Goal: Task Accomplishment & Management: Manage account settings

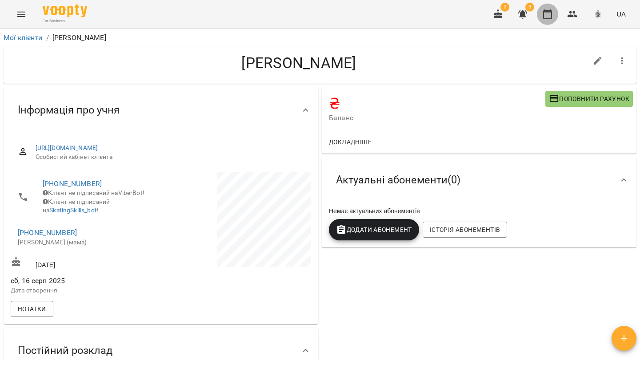
click at [552, 16] on icon "button" at bounding box center [547, 14] width 9 height 10
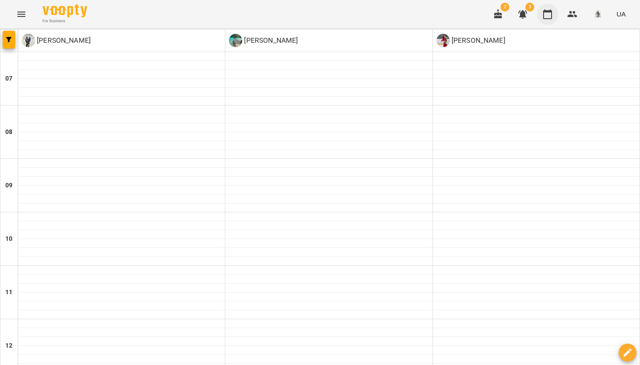
drag, startPoint x: 569, startPoint y: 16, endPoint x: 548, endPoint y: 19, distance: 21.0
click at [568, 16] on icon "button" at bounding box center [573, 14] width 11 height 11
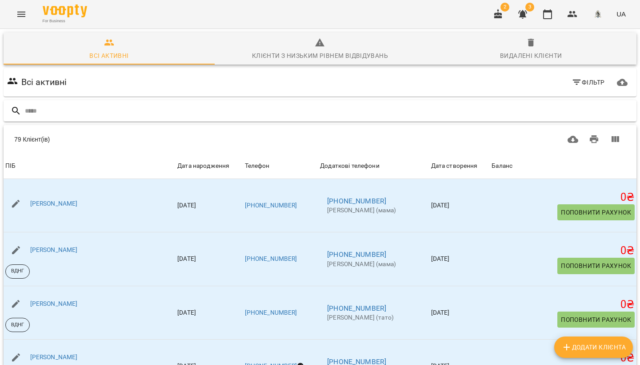
click at [62, 107] on input "text" at bounding box center [329, 111] width 608 height 15
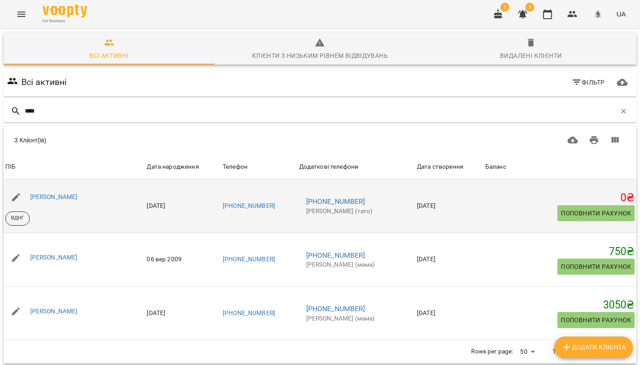
type input "****"
click at [612, 213] on span "Поповнити рахунок" at bounding box center [596, 213] width 70 height 11
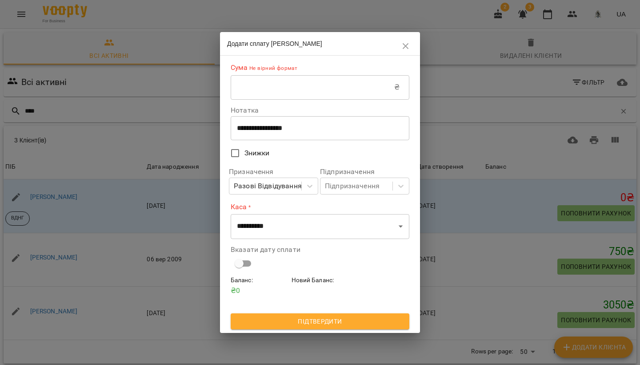
click at [268, 86] on input "text" at bounding box center [313, 87] width 164 height 25
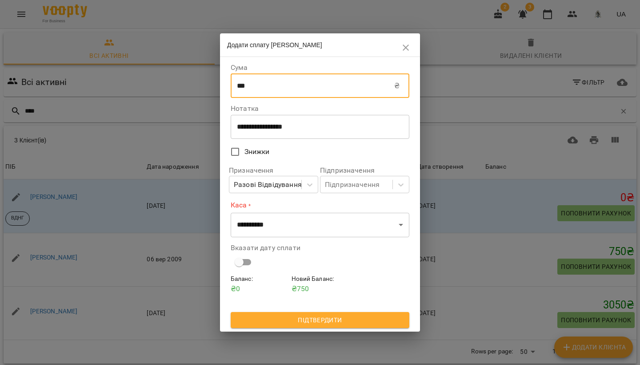
type input "***"
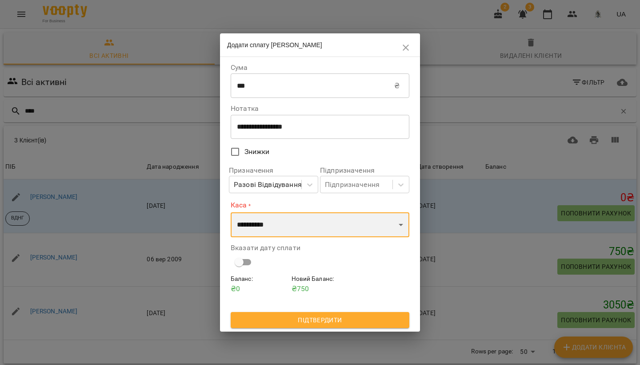
select select "****"
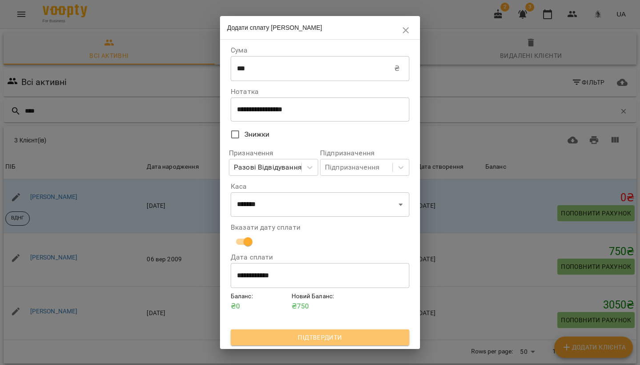
click at [340, 338] on span "Підтвердити" at bounding box center [320, 337] width 165 height 11
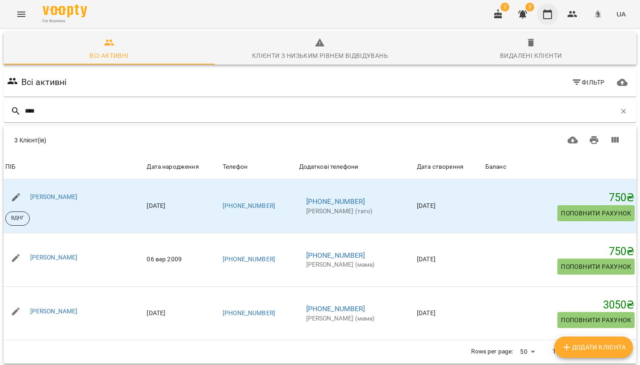
click at [550, 15] on icon "button" at bounding box center [548, 14] width 11 height 11
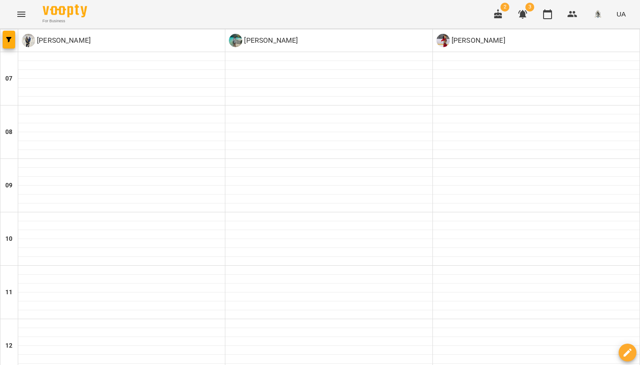
scroll to position [372, 0]
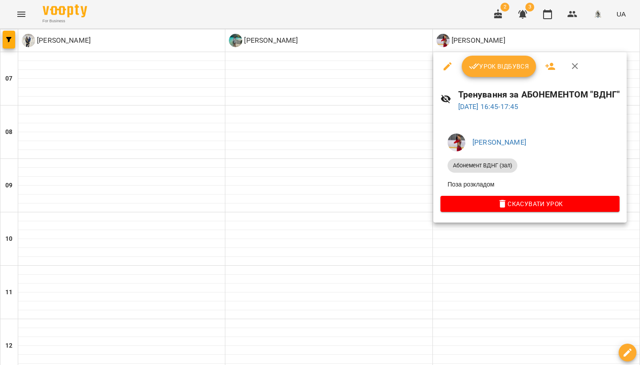
click at [552, 69] on icon "button" at bounding box center [551, 66] width 10 height 7
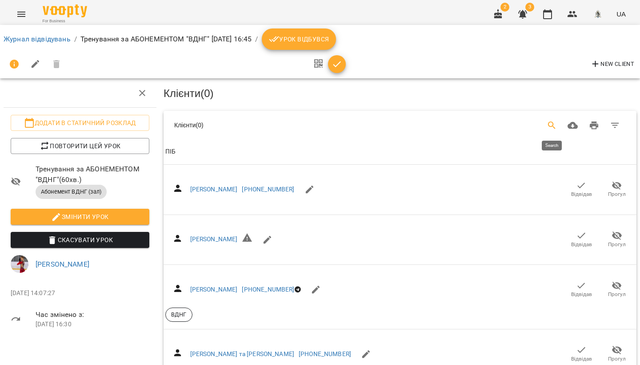
click at [551, 125] on icon "Search" at bounding box center [552, 125] width 8 height 8
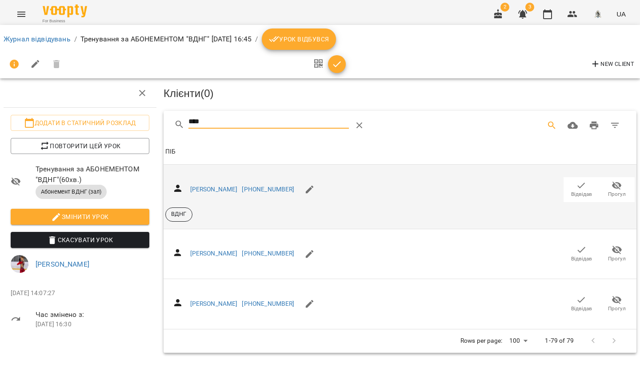
type input "****"
click at [580, 185] on icon "button" at bounding box center [581, 185] width 11 height 11
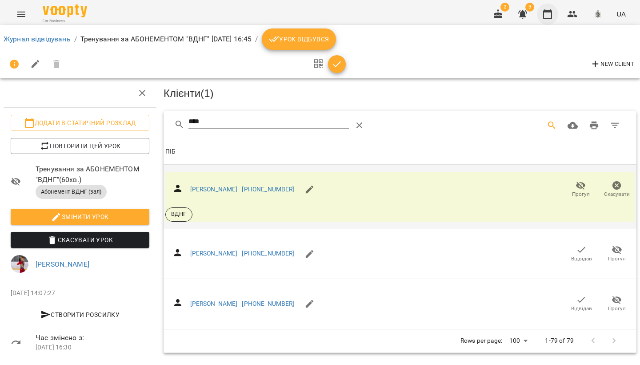
click at [552, 12] on icon "button" at bounding box center [547, 14] width 9 height 10
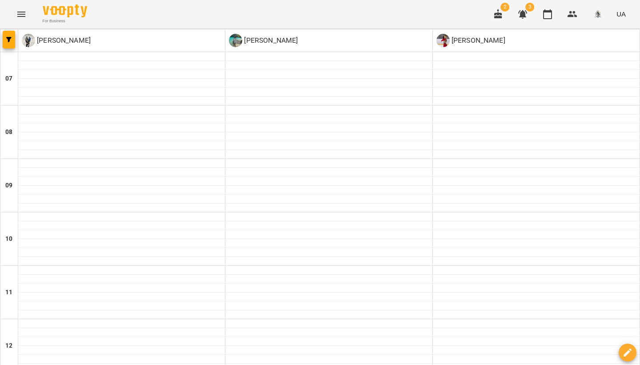
scroll to position [431, 0]
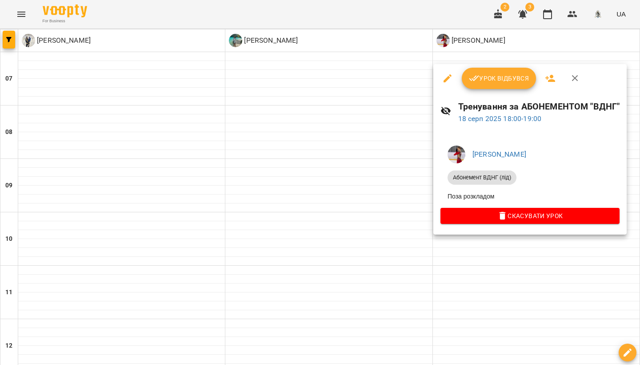
drag, startPoint x: 551, startPoint y: 76, endPoint x: 539, endPoint y: 81, distance: 12.2
click at [551, 76] on icon "button" at bounding box center [551, 78] width 10 height 7
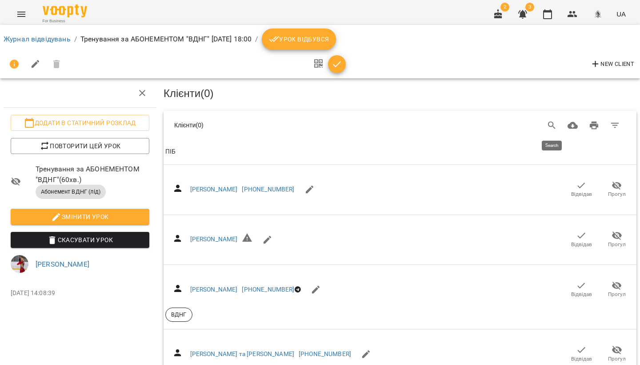
drag, startPoint x: 547, startPoint y: 125, endPoint x: 539, endPoint y: 126, distance: 8.1
click at [547, 125] on icon "Search" at bounding box center [552, 125] width 11 height 11
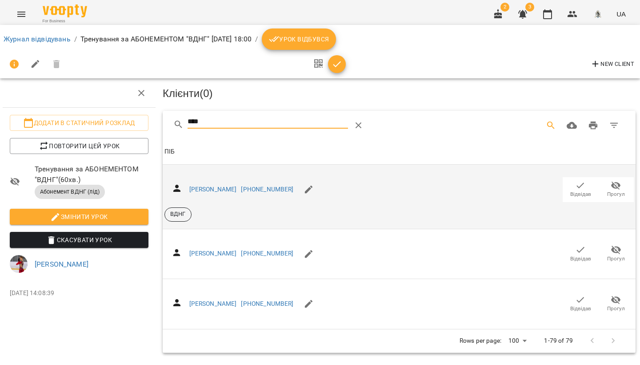
scroll to position [0, 1]
type input "****"
click at [580, 185] on icon "button" at bounding box center [580, 185] width 11 height 11
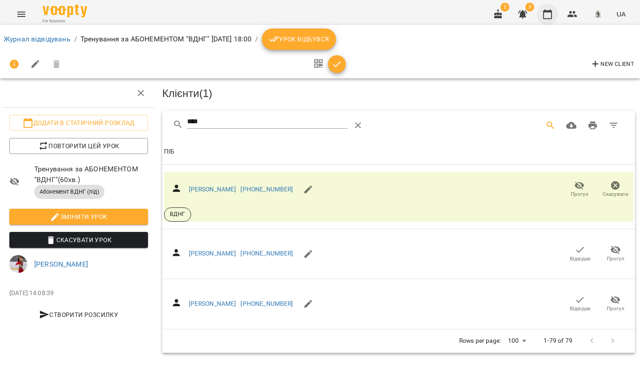
click at [556, 18] on button "button" at bounding box center [547, 14] width 21 height 21
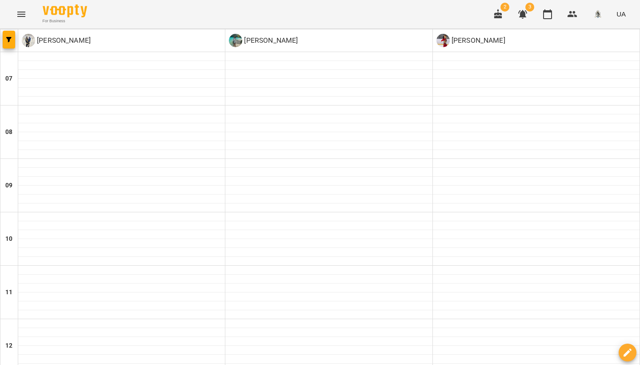
scroll to position [425, 0]
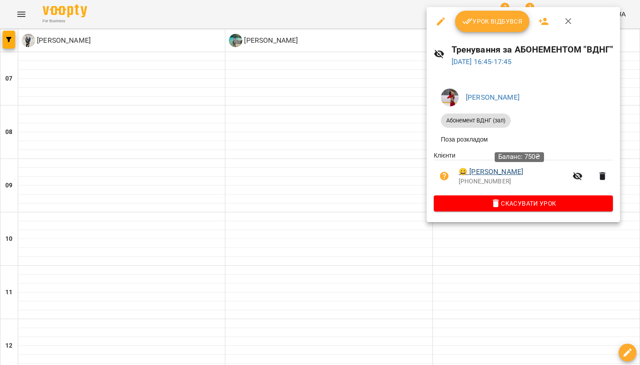
click at [509, 174] on link "😀 [PERSON_NAME]" at bounding box center [491, 171] width 64 height 11
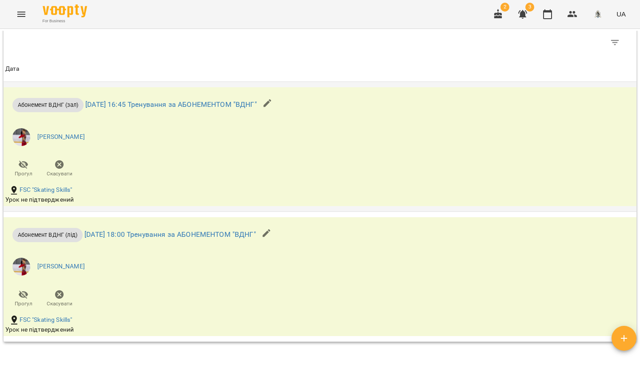
scroll to position [438, 0]
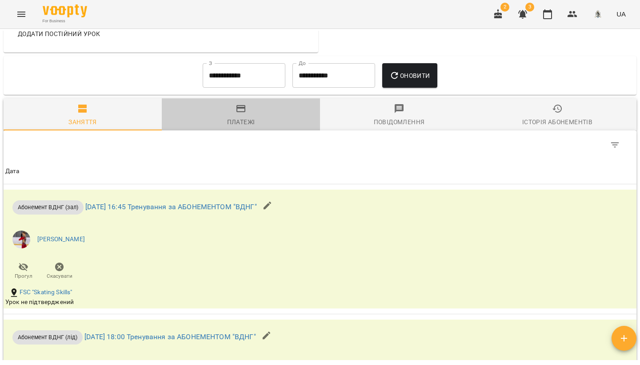
click at [236, 114] on icon "button" at bounding box center [241, 108] width 11 height 11
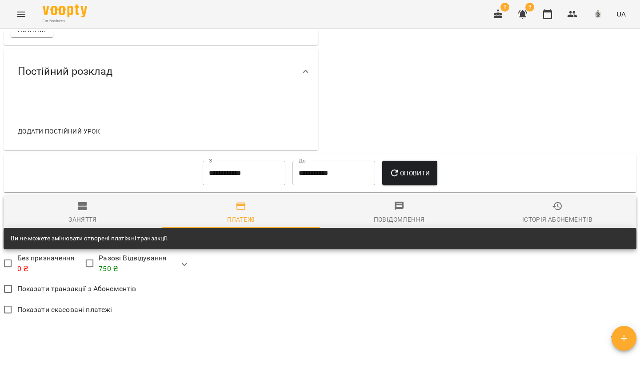
click at [92, 213] on span "Заняття" at bounding box center [83, 213] width 148 height 24
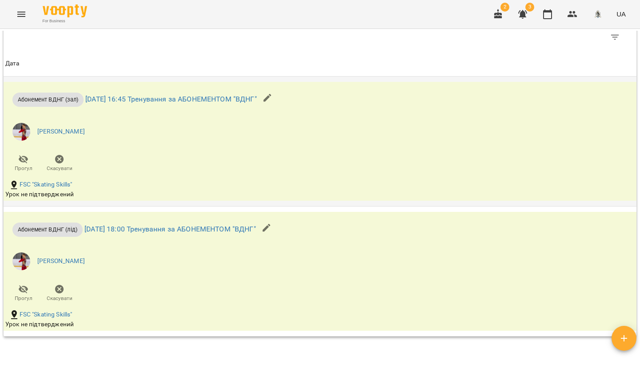
scroll to position [498, 0]
